Goal: Obtain resource: Download file/media

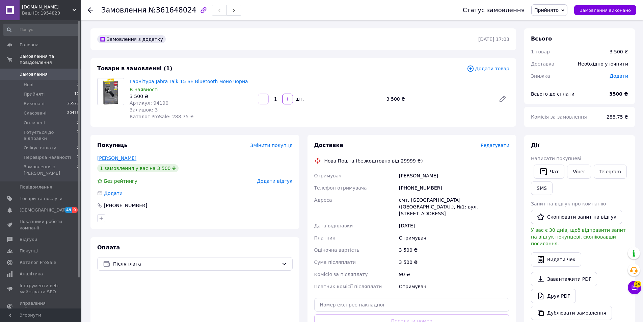
click at [119, 158] on link "[PERSON_NAME]" at bounding box center [116, 157] width 39 height 5
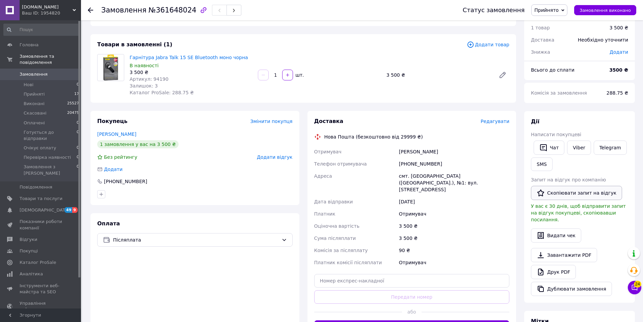
scroll to position [34, 0]
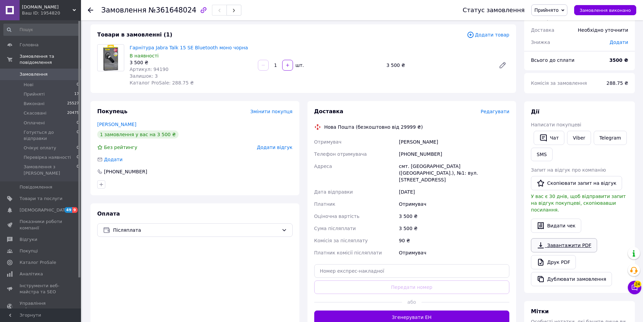
click at [556, 238] on link "Завантажити PDF" at bounding box center [564, 245] width 66 height 14
